Goal: Task Accomplishment & Management: Manage account settings

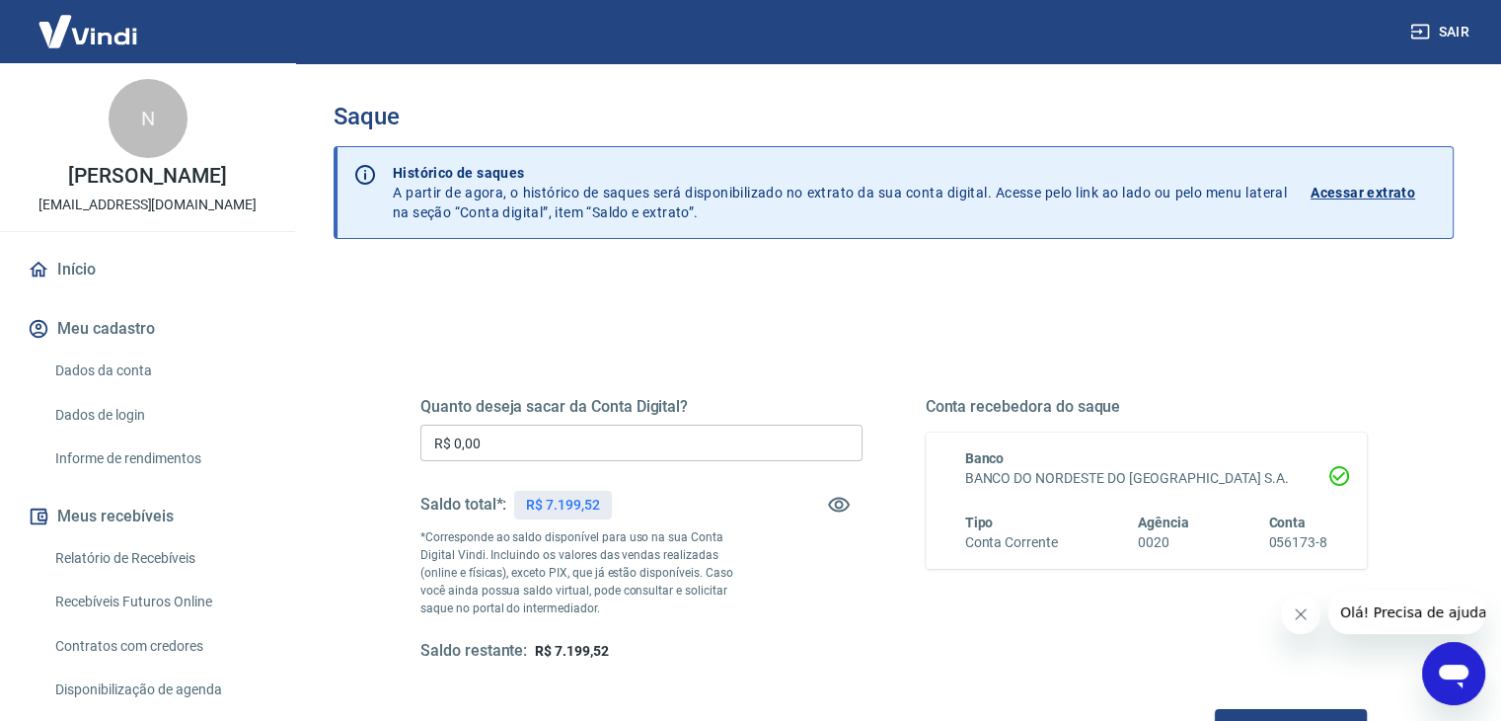
click at [817, 62] on div "Sair" at bounding box center [750, 31] width 1501 height 63
